Goal: Information Seeking & Learning: Find specific fact

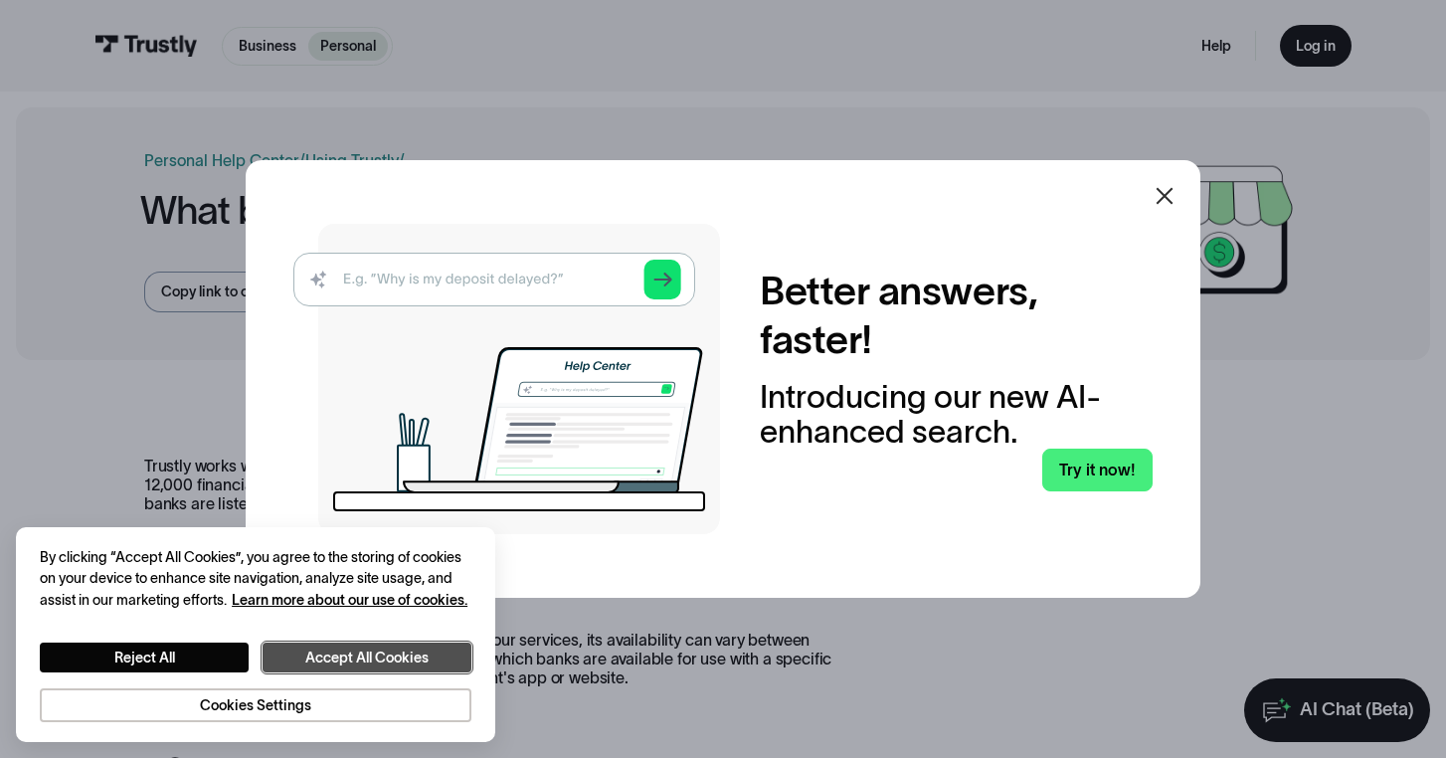
click at [350, 667] on button "Accept All Cookies" at bounding box center [367, 657] width 209 height 30
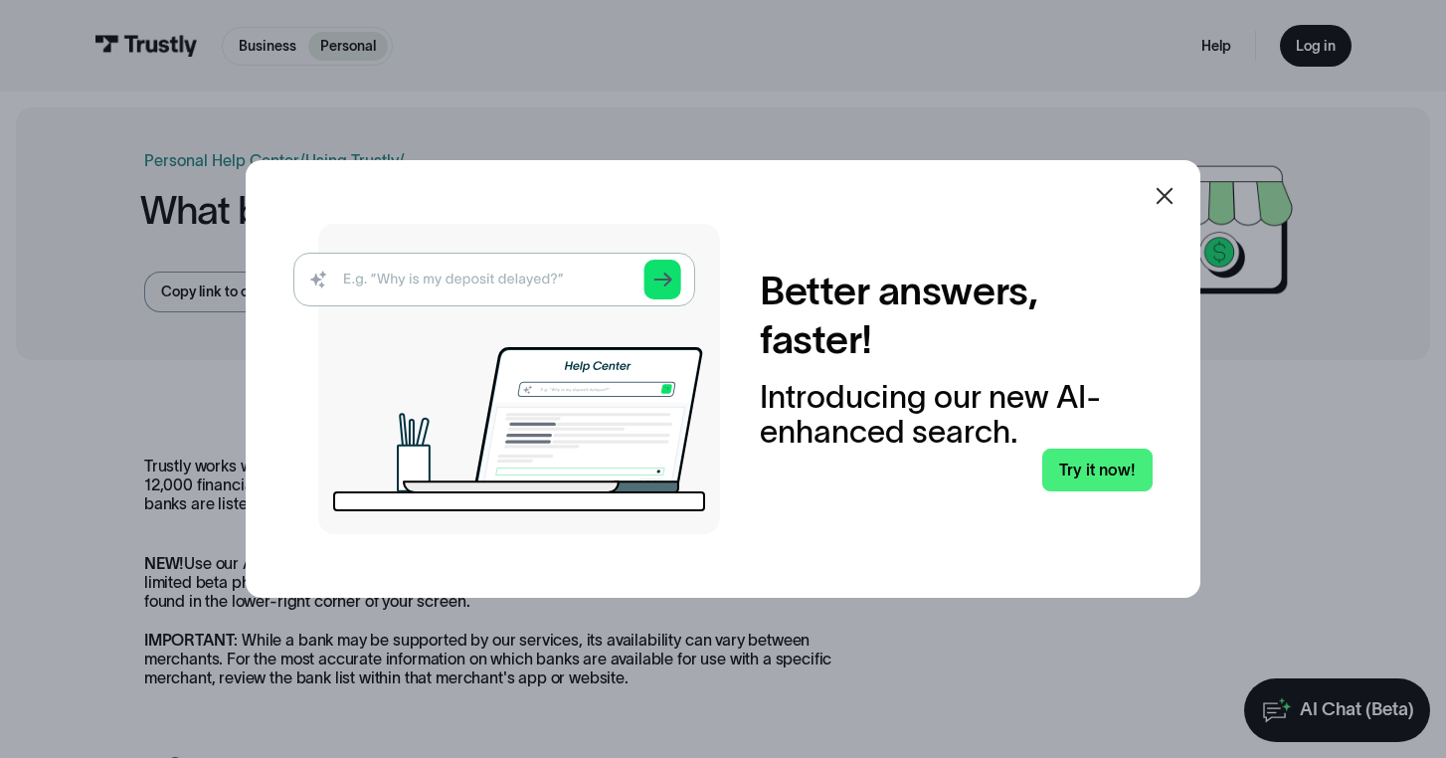
click at [482, 280] on img at bounding box center [506, 379] width 427 height 310
click at [415, 282] on img at bounding box center [506, 379] width 427 height 310
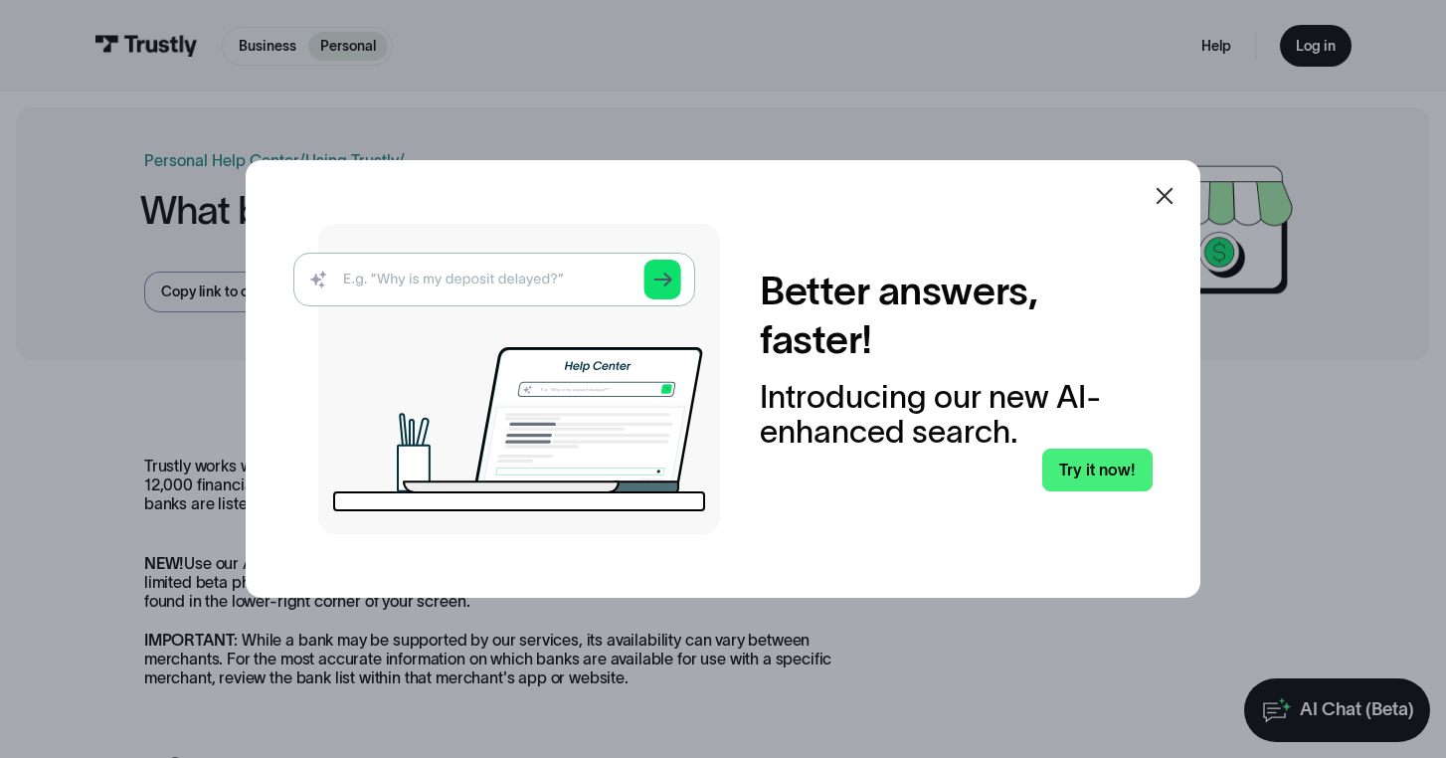
click at [1168, 198] on icon at bounding box center [1164, 196] width 24 height 24
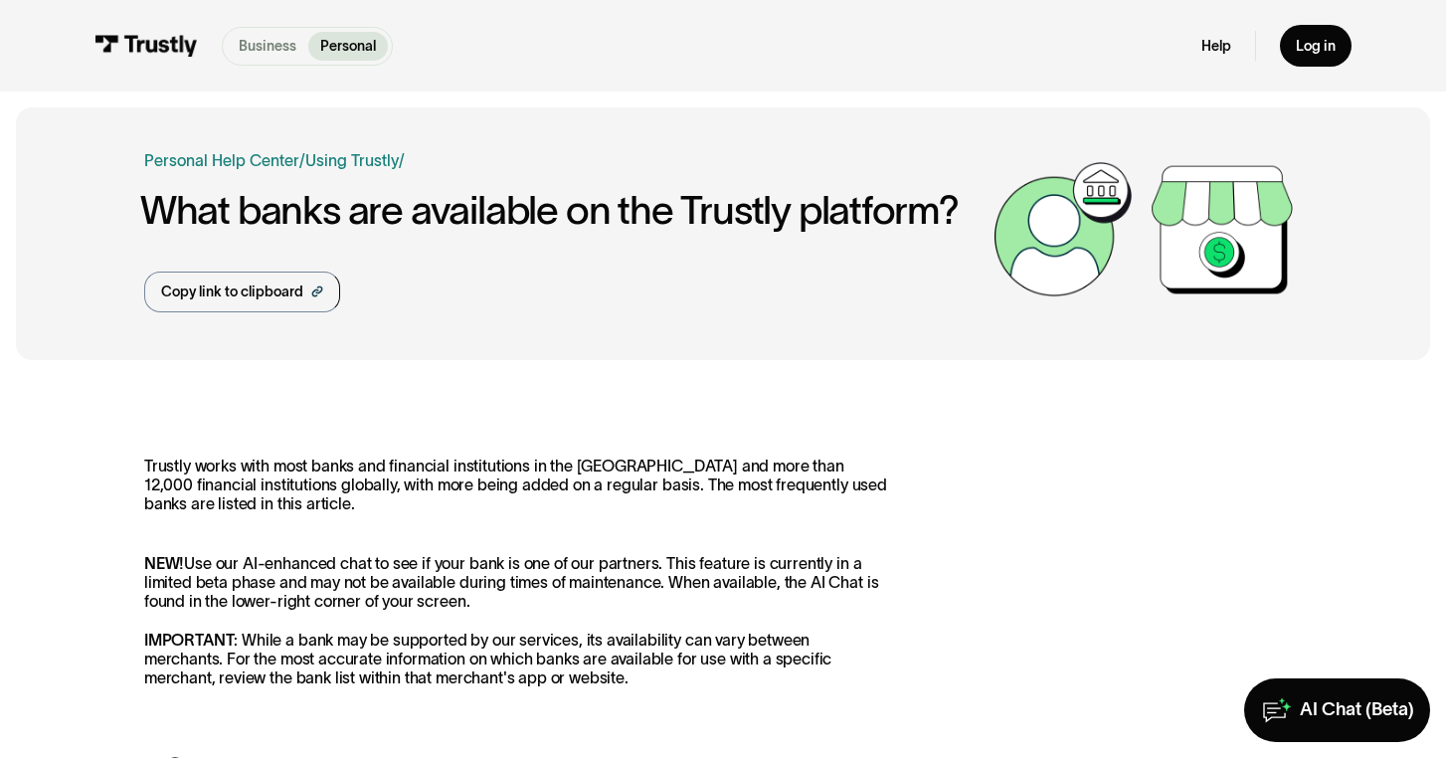
click at [278, 47] on p "Business" at bounding box center [268, 46] width 58 height 21
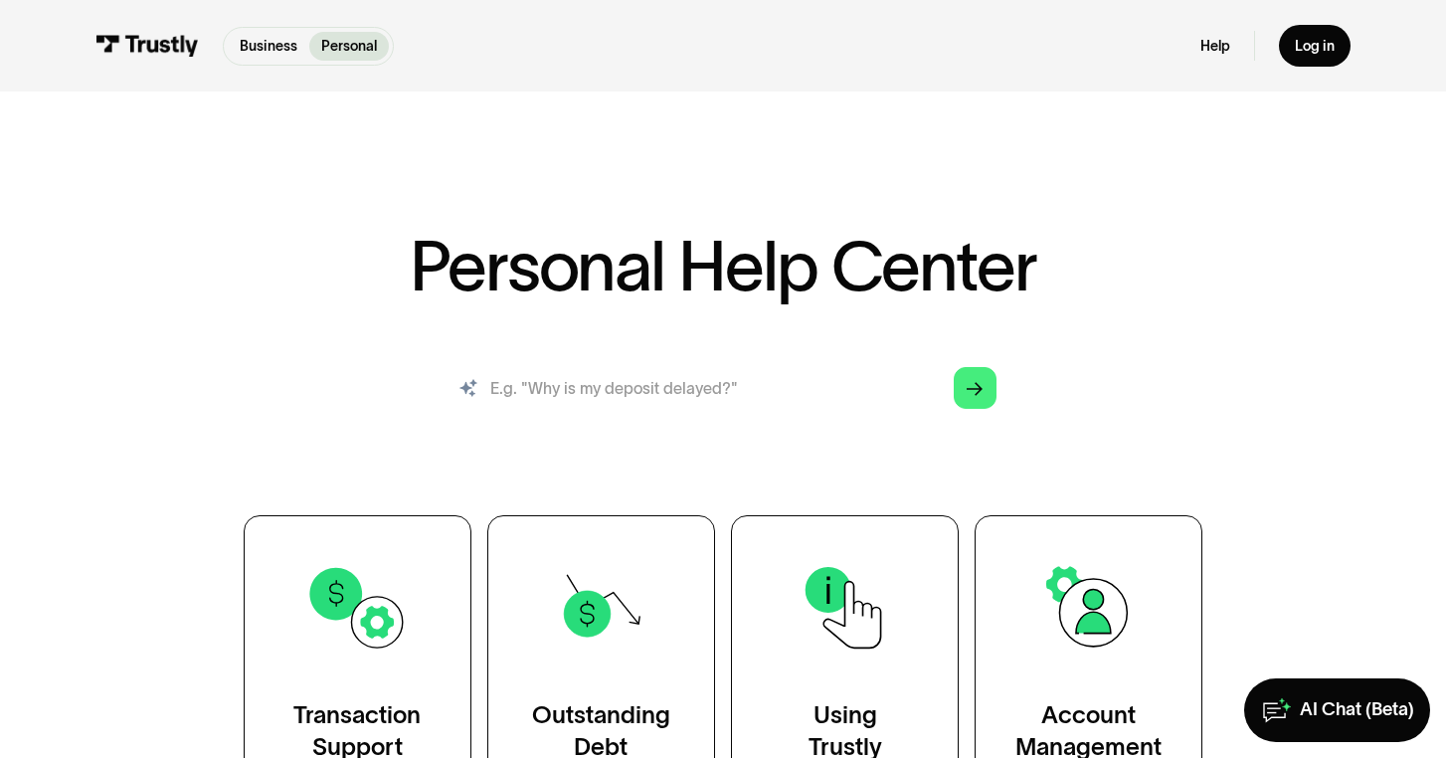
click at [583, 386] on input "search" at bounding box center [723, 388] width 578 height 64
type input "First Bank [US_STATE]"
click at [977, 381] on icon "Arrow Right" at bounding box center [975, 389] width 16 height 17
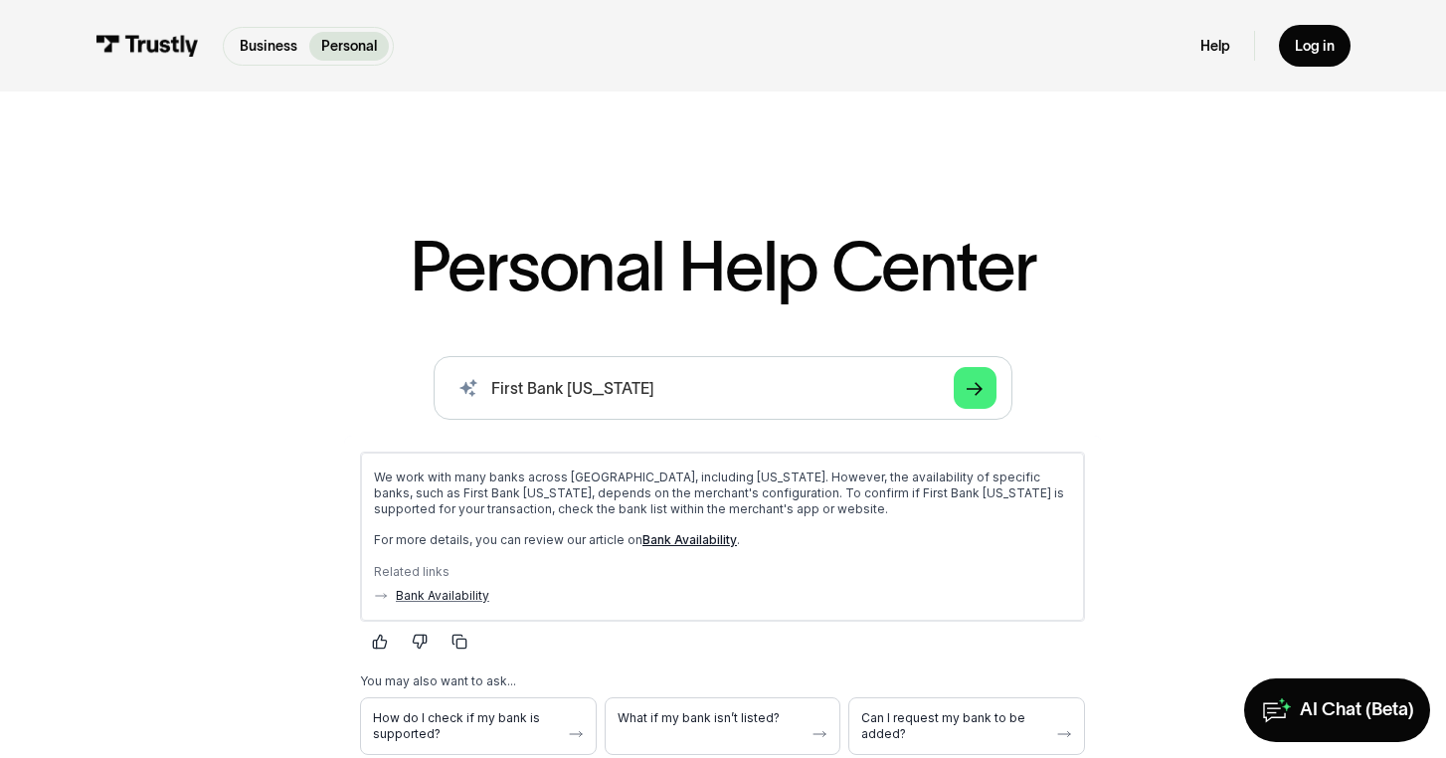
click at [708, 540] on link "Bank Availability" at bounding box center [689, 538] width 94 height 15
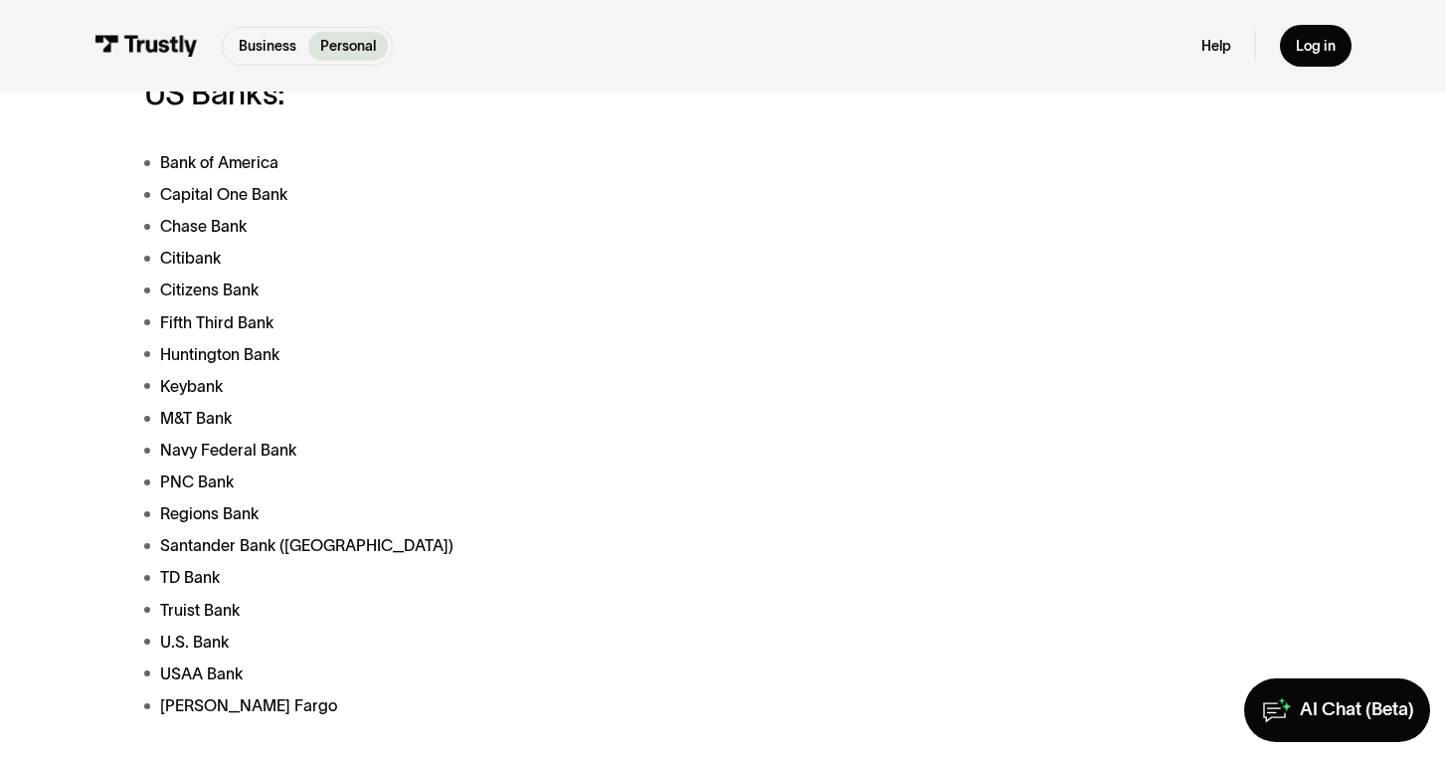
scroll to position [793, 0]
